Goal: Complete application form: Complete application form

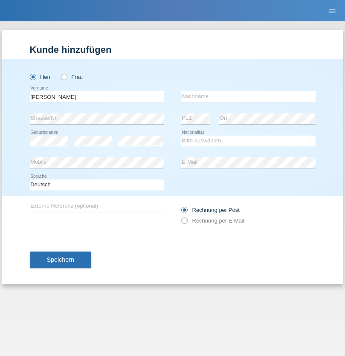
type input "[PERSON_NAME]"
click at [248, 96] on input "text" at bounding box center [248, 96] width 134 height 11
type input "[PERSON_NAME]"
select select "PT"
select select "C"
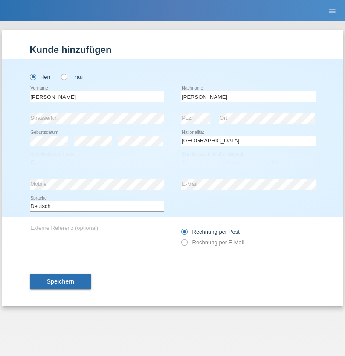
select select "20"
select select "12"
select select "1993"
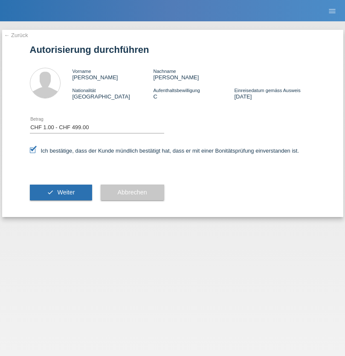
select select "1"
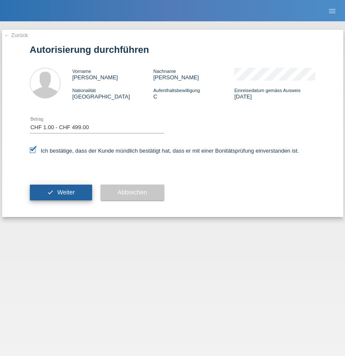
click at [61, 192] on span "Weiter" at bounding box center [65, 192] width 17 height 7
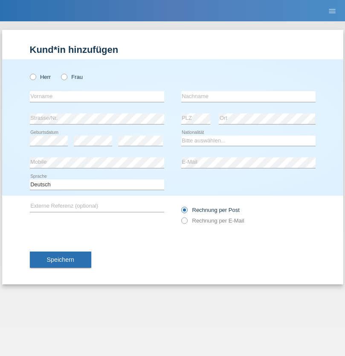
radio input "true"
click at [97, 96] on input "text" at bounding box center [97, 96] width 134 height 11
type input "Horvath"
click at [248, 96] on input "text" at bounding box center [248, 96] width 134 height 11
type input "[PERSON_NAME]"
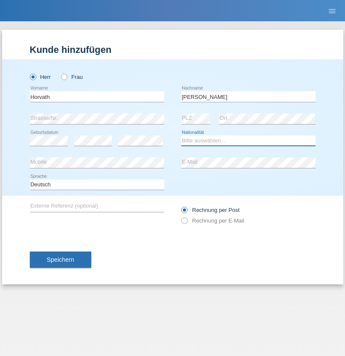
select select "HU"
select select "C"
select select "25"
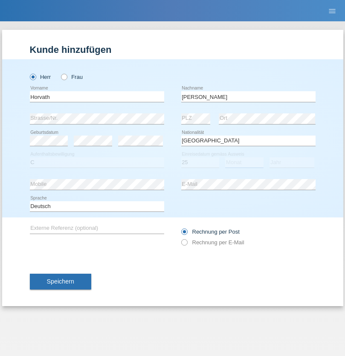
select select "05"
select select "2021"
